Goal: Entertainment & Leisure: Consume media (video, audio)

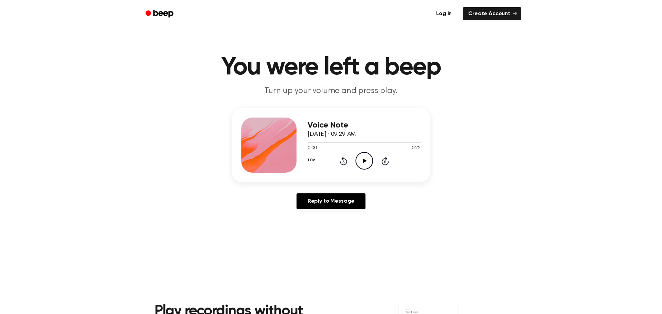
click at [359, 159] on icon "Play Audio" at bounding box center [364, 161] width 18 height 18
click at [361, 159] on icon "Pause Audio" at bounding box center [364, 161] width 18 height 18
click at [358, 164] on icon "Play Audio" at bounding box center [364, 161] width 18 height 18
click at [359, 164] on icon "Pause Audio" at bounding box center [364, 161] width 18 height 18
click at [359, 164] on icon "Play Audio" at bounding box center [364, 161] width 18 height 18
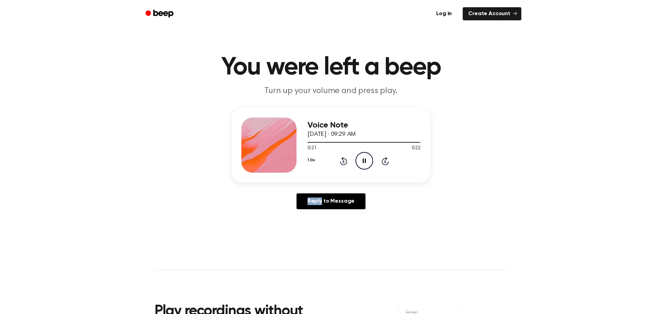
click at [359, 165] on icon "Pause Audio" at bounding box center [364, 161] width 18 height 18
click at [358, 159] on icon "Play Audio" at bounding box center [364, 161] width 18 height 18
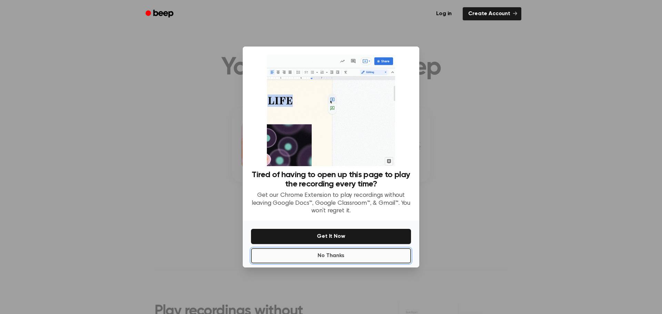
click at [333, 260] on button "No Thanks" at bounding box center [331, 255] width 160 height 15
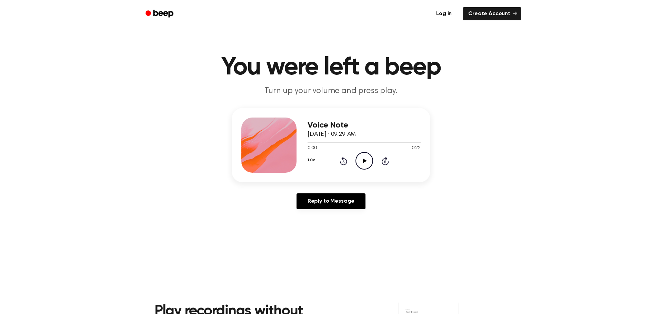
click at [361, 167] on icon "Play Audio" at bounding box center [364, 161] width 18 height 18
click at [366, 166] on icon "Play Audio" at bounding box center [364, 161] width 18 height 18
click at [366, 166] on icon "Pause Audio" at bounding box center [364, 161] width 18 height 18
click at [369, 166] on icon "Play Audio" at bounding box center [364, 161] width 18 height 18
click at [366, 163] on icon "Pause Audio" at bounding box center [364, 161] width 18 height 18
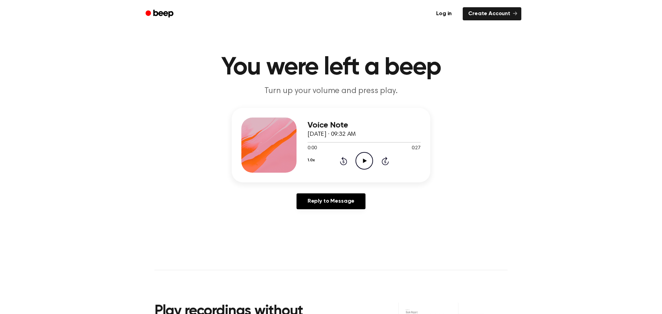
click at [366, 156] on icon "Play Audio" at bounding box center [364, 161] width 18 height 18
click at [366, 156] on icon "Pause Audio" at bounding box center [364, 161] width 18 height 18
click at [367, 161] on icon "Play Audio" at bounding box center [364, 161] width 18 height 18
click at [364, 164] on icon "Pause Audio" at bounding box center [364, 161] width 18 height 18
click at [351, 142] on div at bounding box center [333, 142] width 52 height 1
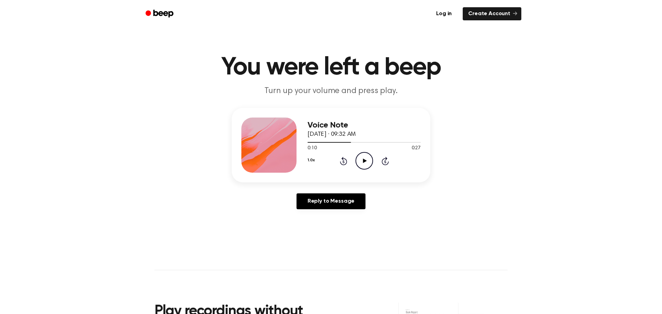
click at [358, 162] on icon "Play Audio" at bounding box center [364, 161] width 18 height 18
click at [358, 162] on icon "Pause Audio" at bounding box center [364, 161] width 18 height 18
click at [369, 164] on icon "Play Audio" at bounding box center [364, 161] width 18 height 18
click at [362, 155] on icon "Play Audio" at bounding box center [364, 161] width 18 height 18
click at [362, 155] on icon "Pause Audio" at bounding box center [364, 161] width 18 height 18
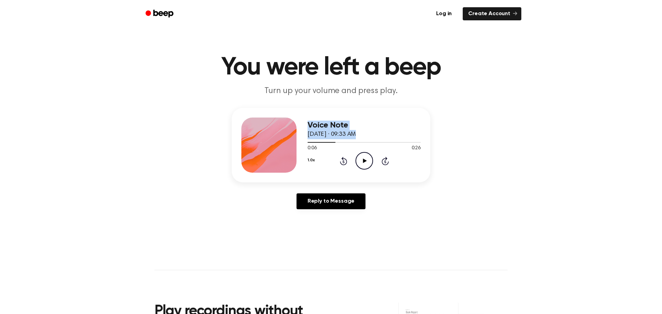
drag, startPoint x: 333, startPoint y: 143, endPoint x: 294, endPoint y: 138, distance: 39.3
click at [294, 138] on div "Voice Note October 17, 2024 · 09:33 AM 0:06 0:26 Your browser does not support …" at bounding box center [331, 145] width 198 height 74
click at [313, 140] on div at bounding box center [363, 142] width 113 height 6
drag, startPoint x: 311, startPoint y: 140, endPoint x: 302, endPoint y: 141, distance: 9.7
click at [302, 141] on div "Voice Note October 17, 2024 · 09:33 AM 0:01 0:26 Your browser does not support …" at bounding box center [331, 145] width 198 height 74
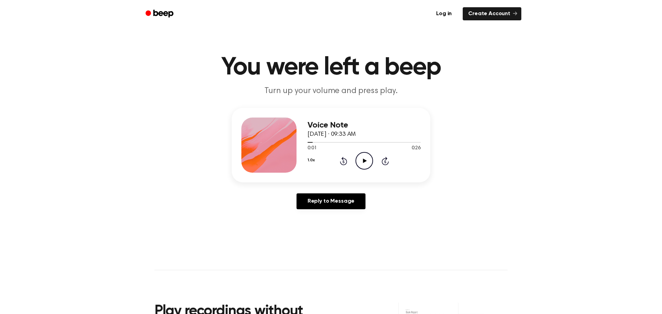
click at [361, 160] on icon "Play Audio" at bounding box center [364, 161] width 18 height 18
click at [361, 160] on icon "Pause Audio" at bounding box center [364, 161] width 18 height 18
click at [366, 157] on icon "Play Audio" at bounding box center [364, 161] width 18 height 18
click at [366, 157] on icon "Pause Audio" at bounding box center [364, 161] width 18 height 18
click at [367, 169] on circle at bounding box center [364, 160] width 17 height 17
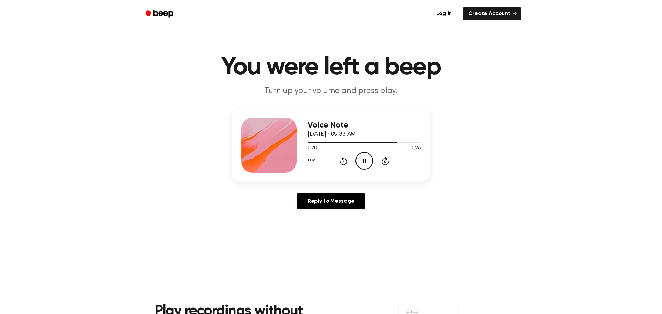
click at [364, 164] on icon "Pause Audio" at bounding box center [364, 161] width 18 height 18
click at [364, 164] on icon "Play Audio" at bounding box center [364, 161] width 18 height 18
click at [364, 164] on icon "Pause Audio" at bounding box center [364, 161] width 18 height 18
click at [370, 162] on icon "Play Audio" at bounding box center [364, 161] width 18 height 18
click at [370, 162] on icon "Pause Audio" at bounding box center [364, 161] width 18 height 18
